Goal: Information Seeking & Learning: Learn about a topic

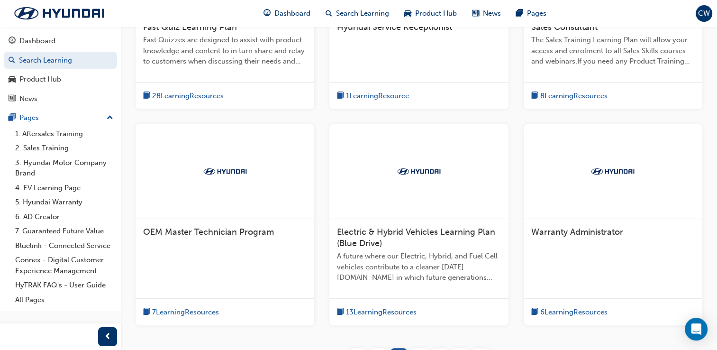
scroll to position [391, 0]
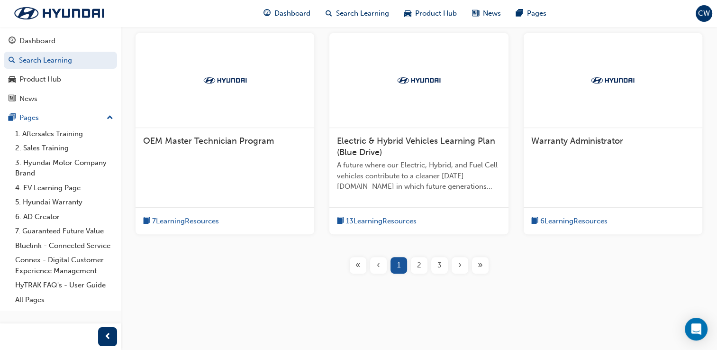
click at [420, 266] on span "2" at bounding box center [419, 265] width 4 height 11
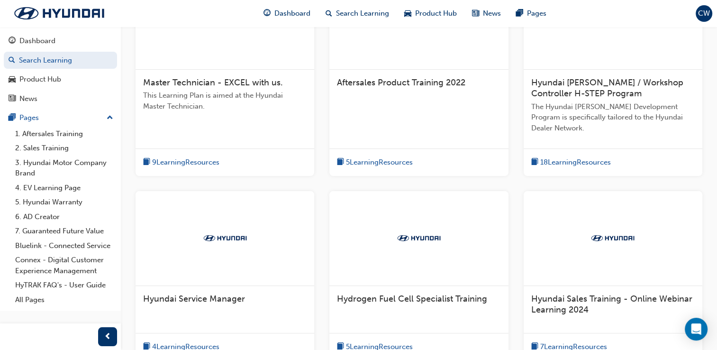
scroll to position [370, 0]
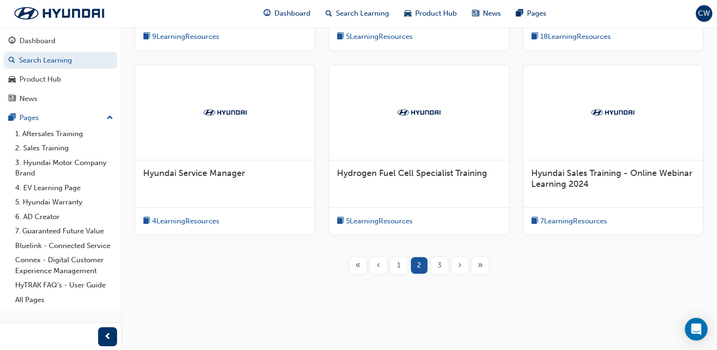
click at [440, 265] on span "3" at bounding box center [439, 265] width 4 height 11
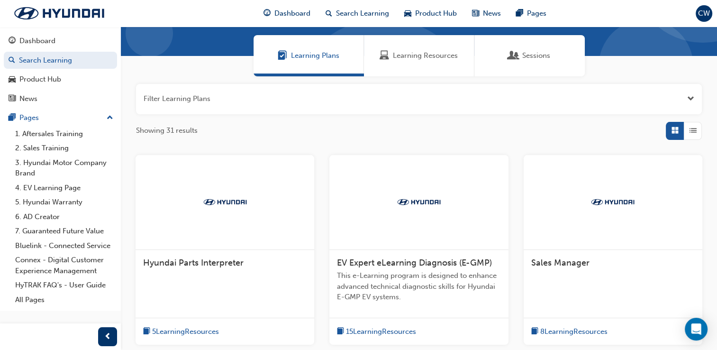
scroll to position [370, 0]
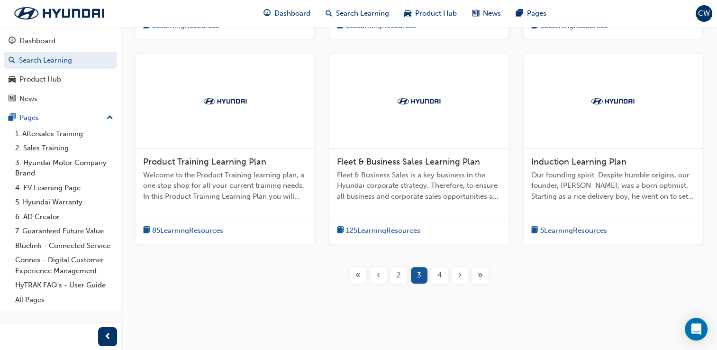
click at [437, 275] on span "4" at bounding box center [439, 275] width 4 height 11
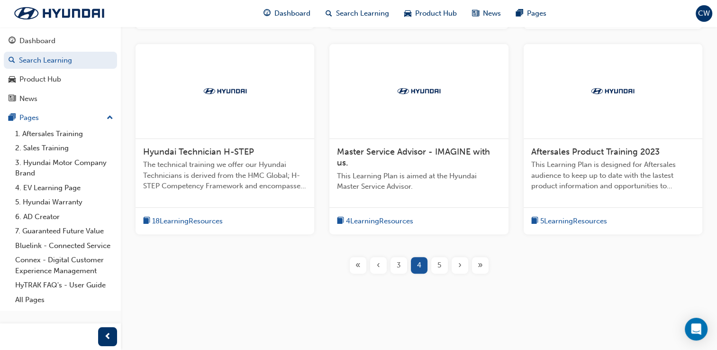
scroll to position [42, 0]
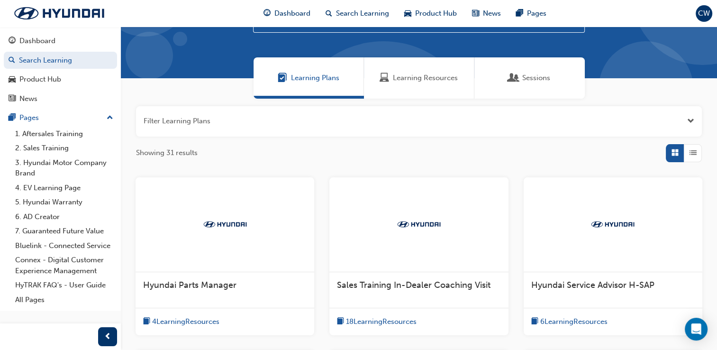
click at [587, 326] on span "6 Learning Resources" at bounding box center [573, 321] width 67 height 11
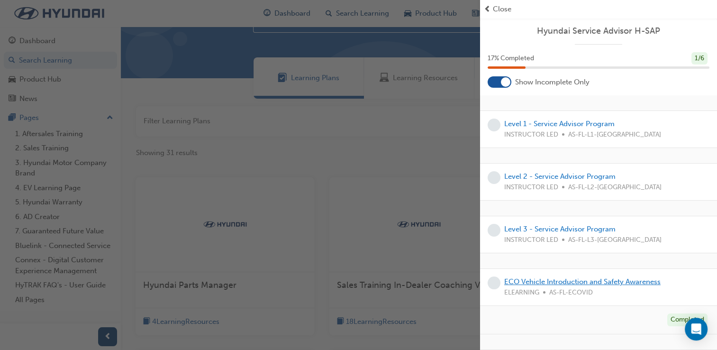
click at [632, 278] on link "ECO Vehicle Introduction and Safety Awareness" at bounding box center [582, 281] width 156 height 9
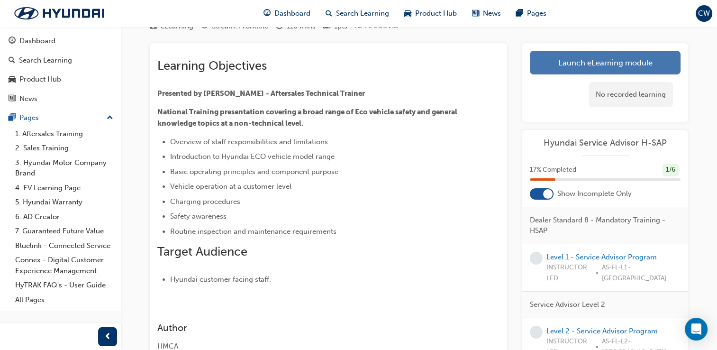
click at [562, 58] on link "Launch eLearning module" at bounding box center [605, 63] width 151 height 24
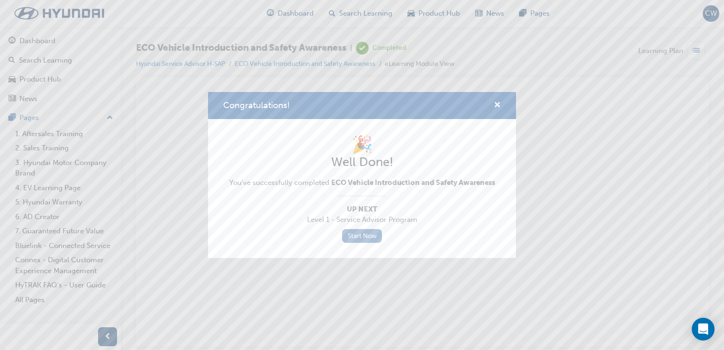
click at [367, 240] on link "Start Now" at bounding box center [362, 236] width 40 height 14
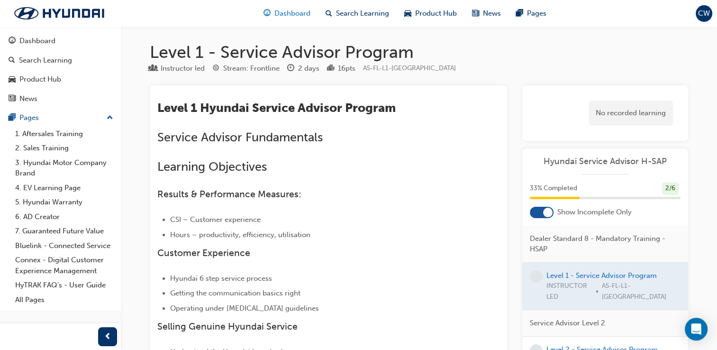
click at [274, 18] on span "Dashboard" at bounding box center [292, 13] width 36 height 11
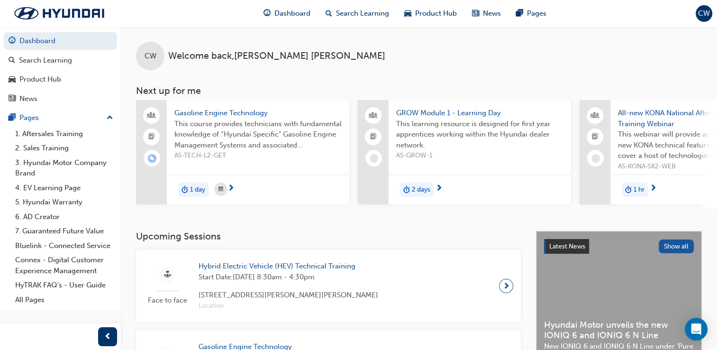
click at [504, 292] on span "next-icon" at bounding box center [506, 285] width 7 height 13
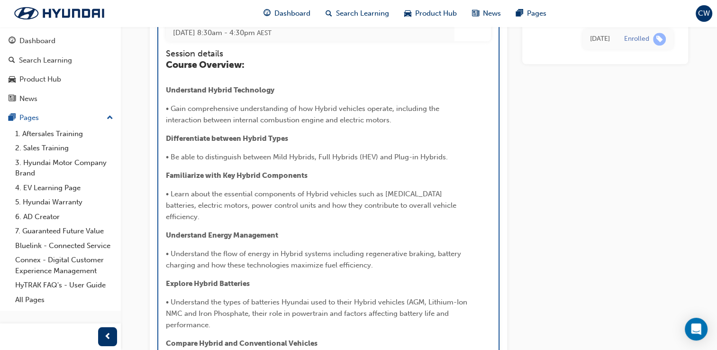
scroll to position [811, 0]
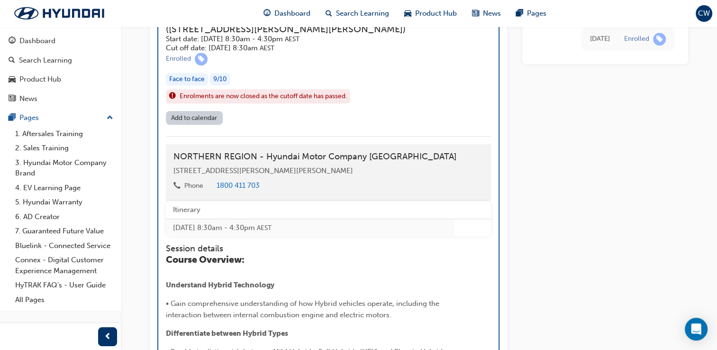
drag, startPoint x: 591, startPoint y: 144, endPoint x: 582, endPoint y: 45, distance: 99.0
click at [582, 45] on div "[DATE] Enrolled" at bounding box center [605, 125] width 166 height 1702
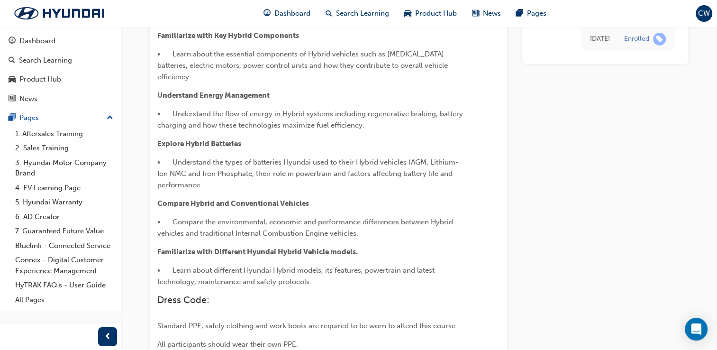
scroll to position [0, 0]
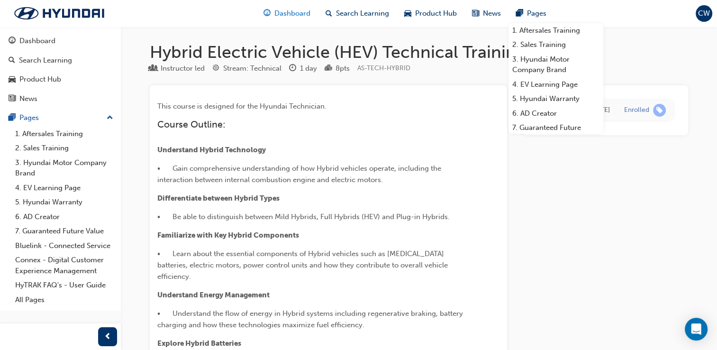
click at [273, 21] on div "Dashboard" at bounding box center [287, 13] width 62 height 19
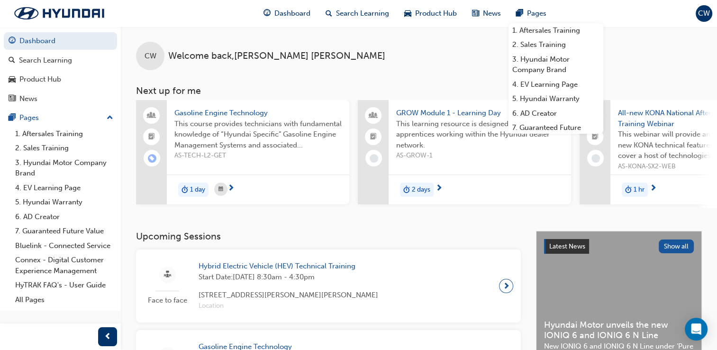
click at [428, 74] on div "CW Welcome back , [PERSON_NAME] Next up for me Gasoline Engine Technology This …" at bounding box center [419, 118] width 596 height 182
